Goal: Navigation & Orientation: Find specific page/section

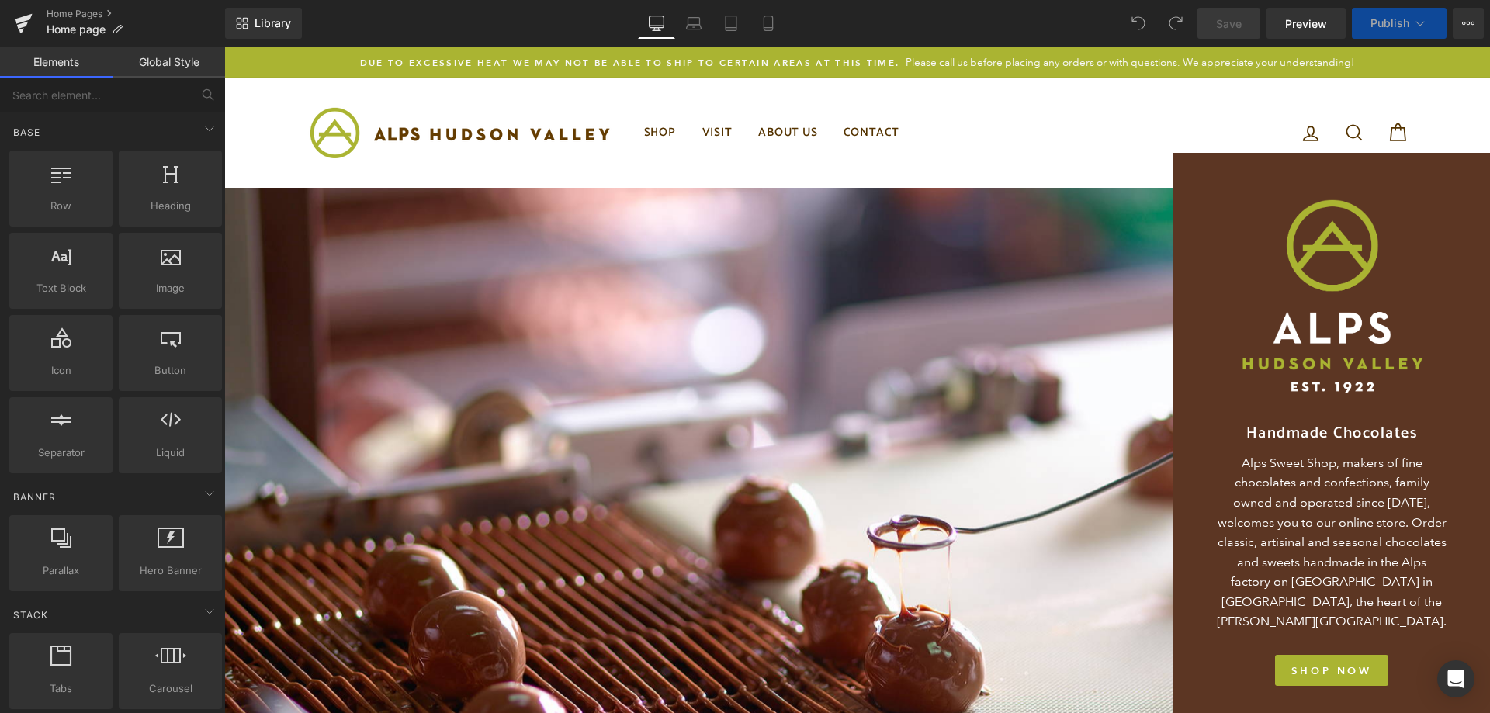
click at [781, 65] on span "Due to excessive heat we may not be able to ship to certain areas at this time." at bounding box center [630, 63] width 540 height 12
click at [1272, 58] on span "Please call us before placing any orders or with questions. We appreciate your …" at bounding box center [1128, 62] width 452 height 14
click at [122, 29] on icon at bounding box center [117, 29] width 11 height 11
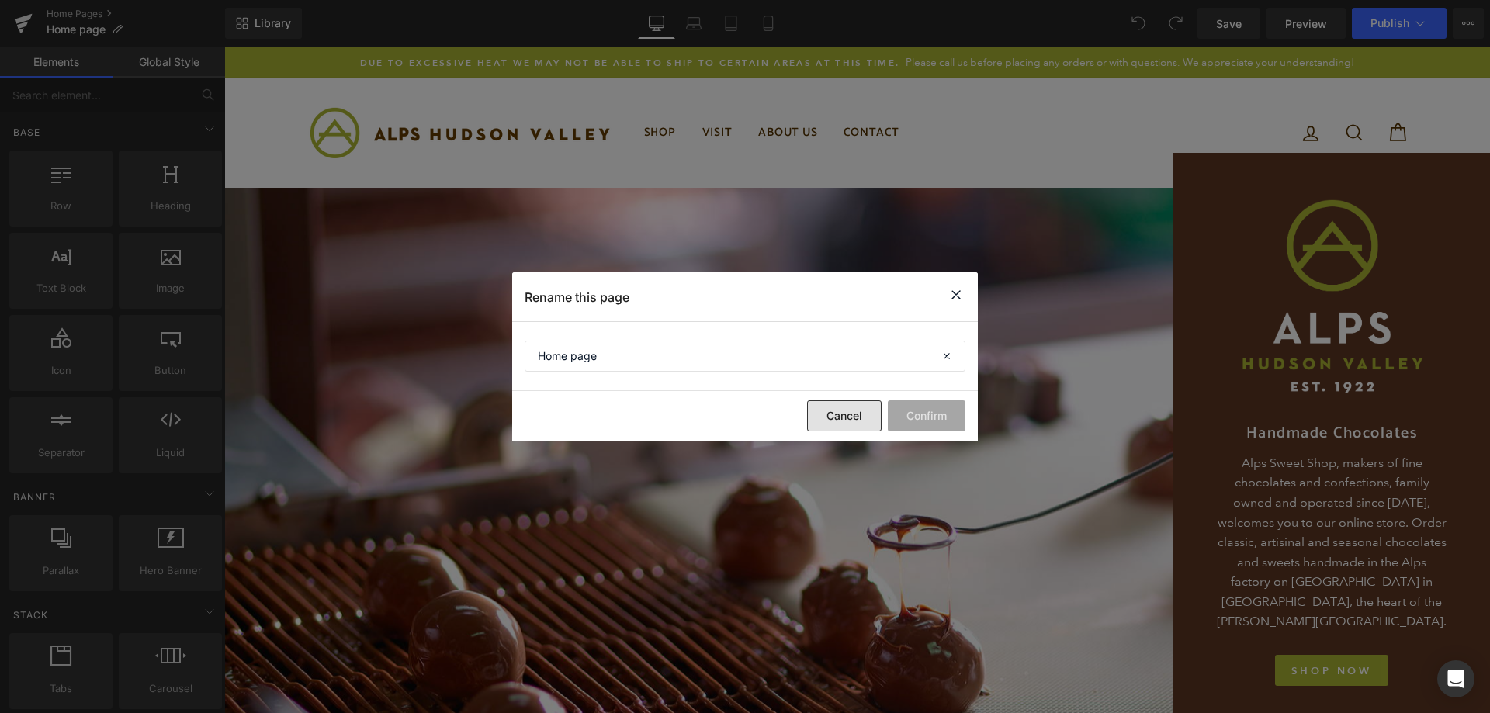
click at [847, 426] on button "Cancel" at bounding box center [844, 415] width 74 height 31
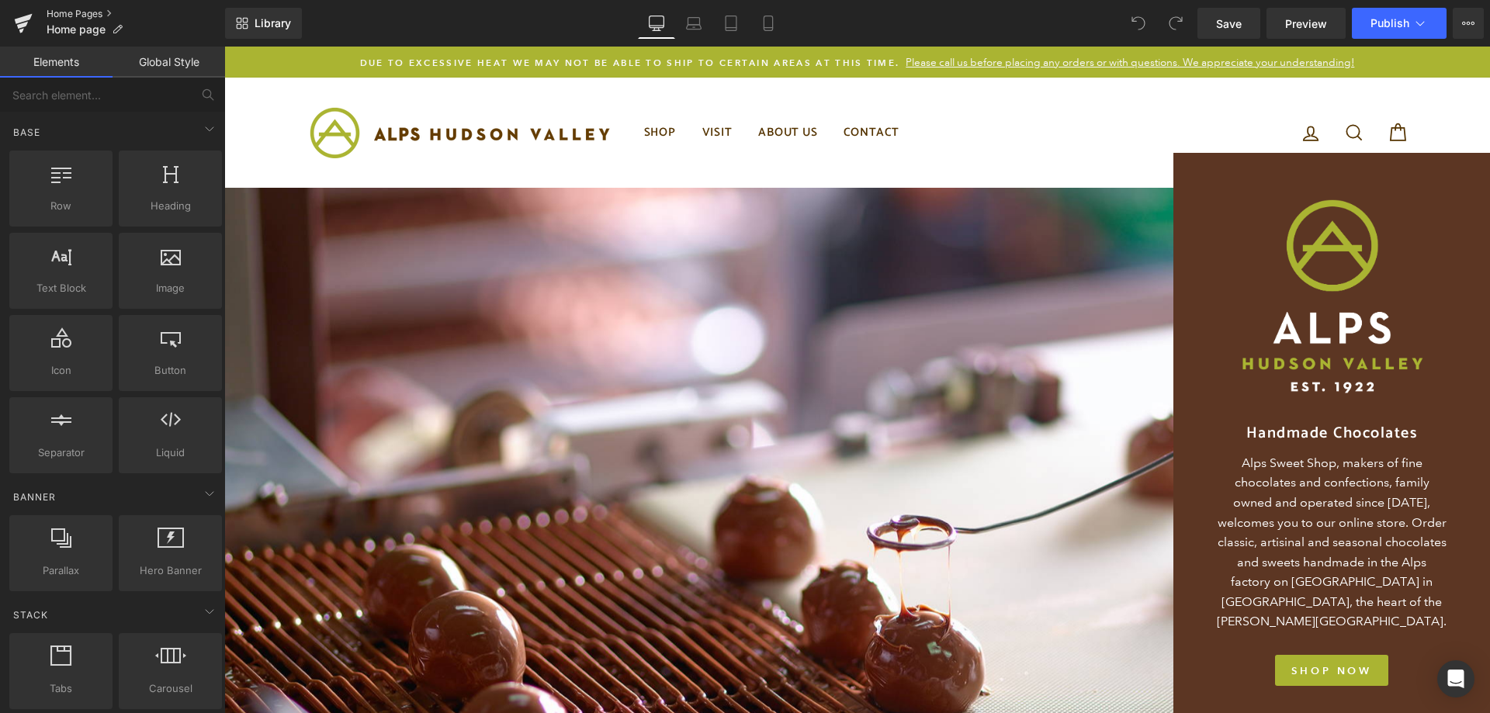
click at [109, 12] on link "Home Pages" at bounding box center [136, 14] width 178 height 12
click at [60, 257] on icon at bounding box center [61, 255] width 20 height 20
click at [425, 59] on span "Due to excessive heat we may not be able to ship to certain areas at this time." at bounding box center [630, 63] width 540 height 12
click at [164, 196] on div at bounding box center [170, 180] width 94 height 35
drag, startPoint x: 433, startPoint y: 61, endPoint x: 433, endPoint y: 71, distance: 10.1
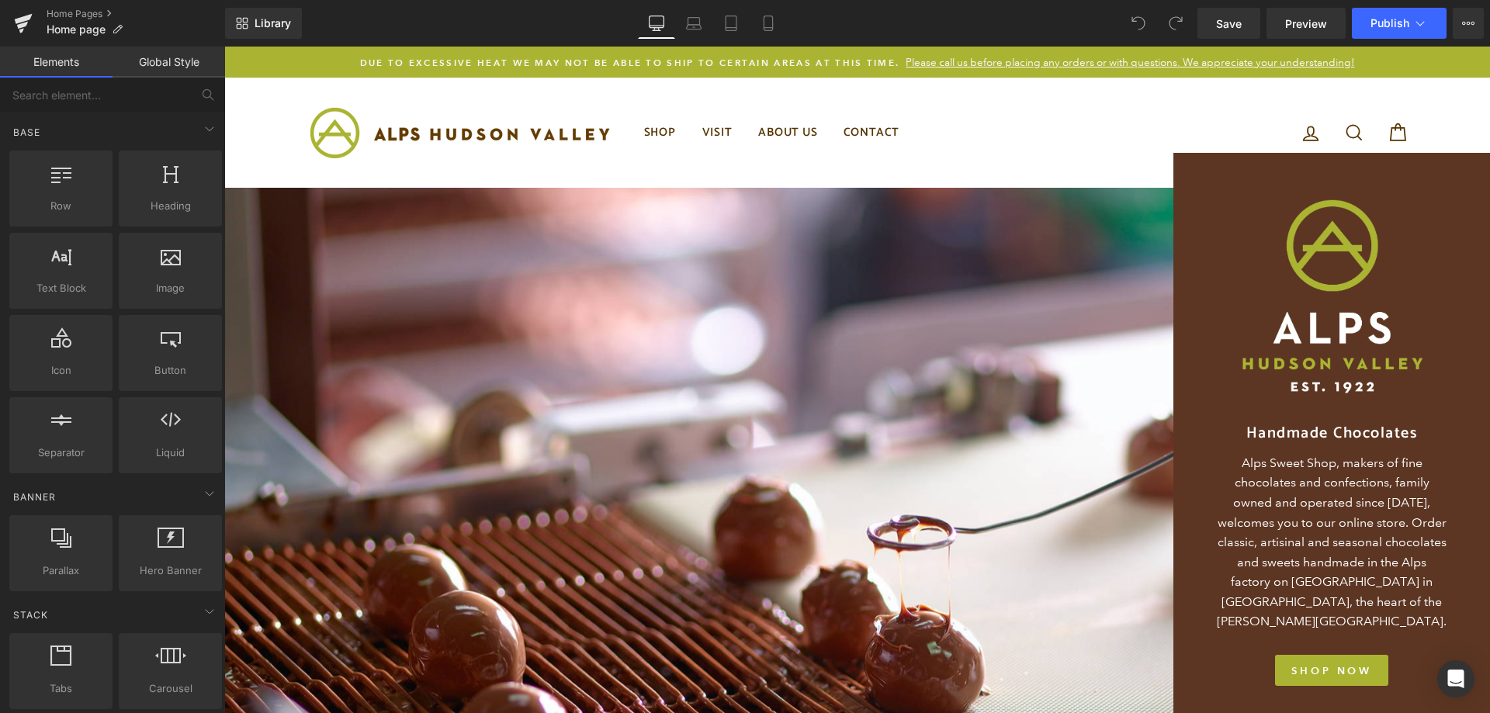
click at [433, 71] on div "Due to excessive heat we may not be able to ship to certain areas at this time.…" at bounding box center [856, 62] width 1265 height 31
click at [430, 57] on span "Due to excessive heat we may not be able to ship to certain areas at this time." at bounding box center [630, 63] width 540 height 12
